Goal: Find specific page/section: Find specific page/section

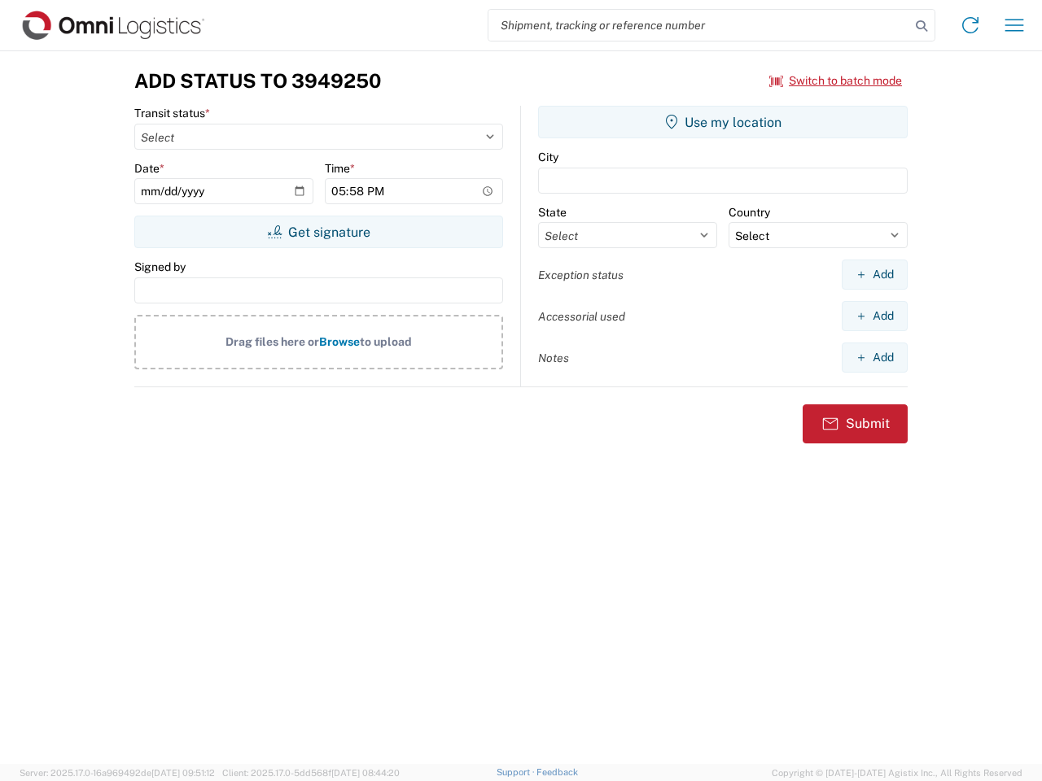
click at [699, 25] on input "search" at bounding box center [699, 25] width 422 height 31
click at [921, 26] on icon at bounding box center [921, 26] width 23 height 23
click at [970, 25] on icon at bounding box center [970, 25] width 26 height 26
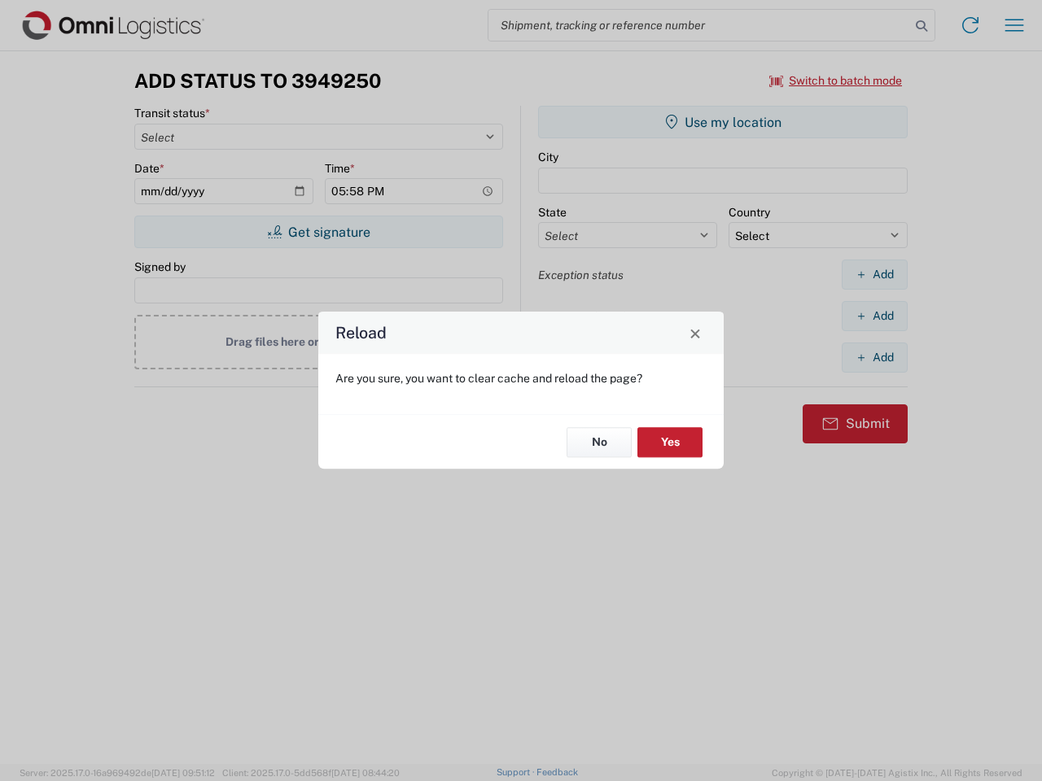
click at [1014, 25] on div "Reload Are you sure, you want to clear cache and reload the page? No Yes" at bounding box center [521, 390] width 1042 height 781
click at [836, 81] on div "Reload Are you sure, you want to clear cache and reload the page? No Yes" at bounding box center [521, 390] width 1042 height 781
click at [318, 232] on div "Reload Are you sure, you want to clear cache and reload the page? No Yes" at bounding box center [521, 390] width 1042 height 781
click at [723, 122] on div "Reload Are you sure, you want to clear cache and reload the page? No Yes" at bounding box center [521, 390] width 1042 height 781
click at [874, 274] on div "Reload Are you sure, you want to clear cache and reload the page? No Yes" at bounding box center [521, 390] width 1042 height 781
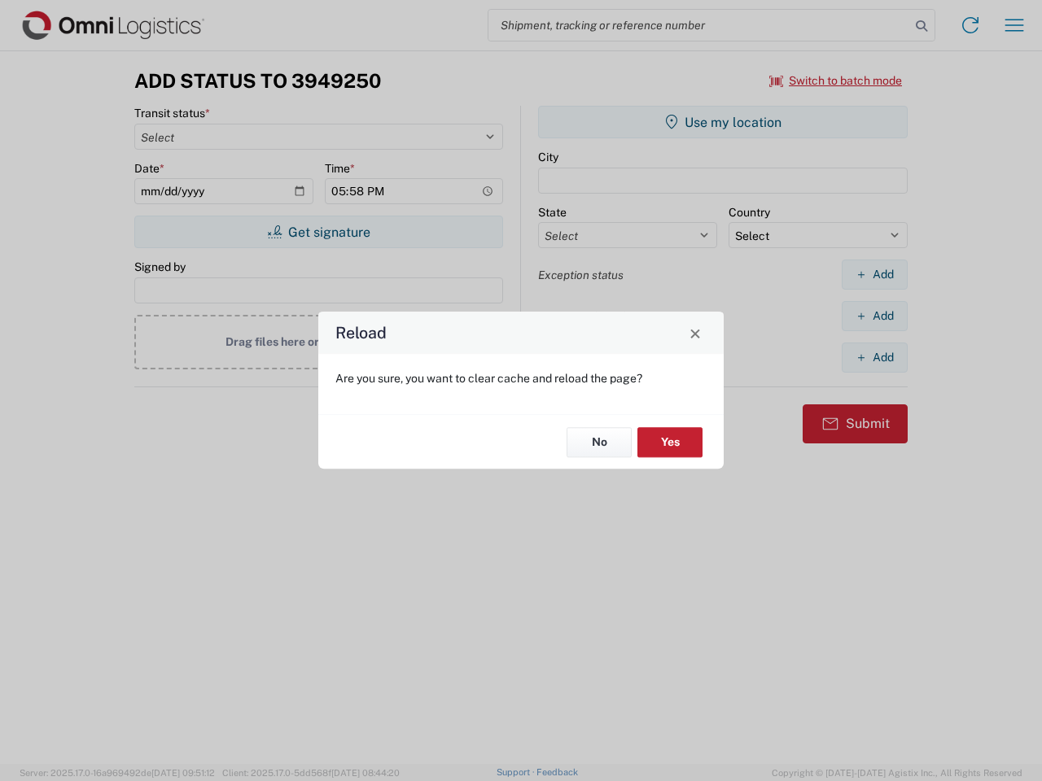
click at [874, 316] on div "Reload Are you sure, you want to clear cache and reload the page? No Yes" at bounding box center [521, 390] width 1042 height 781
click at [874, 357] on div "Reload Are you sure, you want to clear cache and reload the page? No Yes" at bounding box center [521, 390] width 1042 height 781
